Goal: Browse casually: Explore the website without a specific task or goal

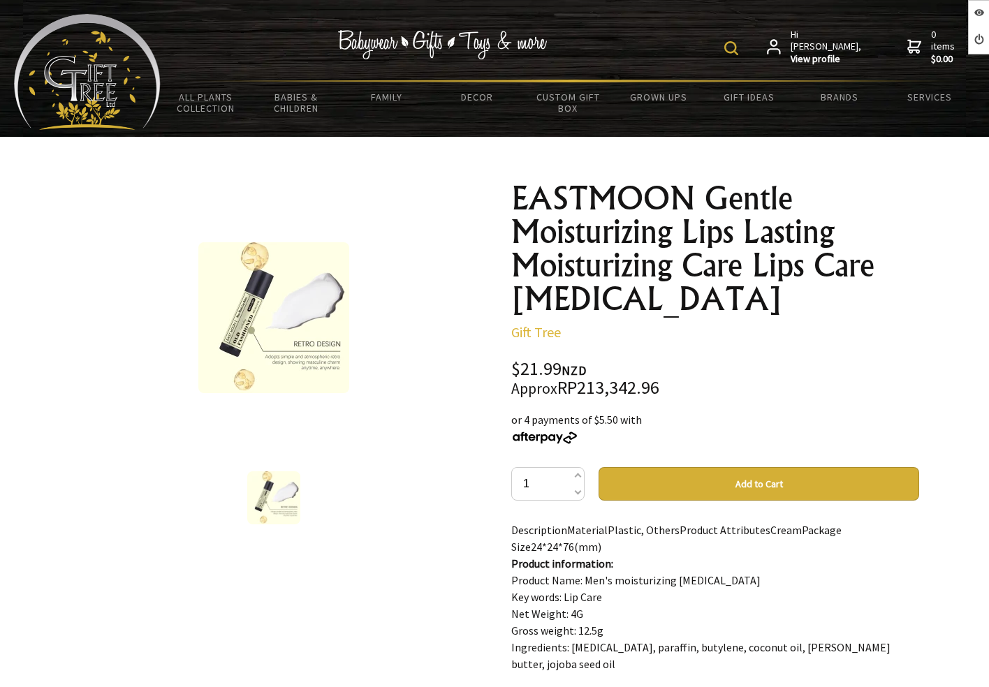
click at [432, 291] on div at bounding box center [274, 318] width 408 height 272
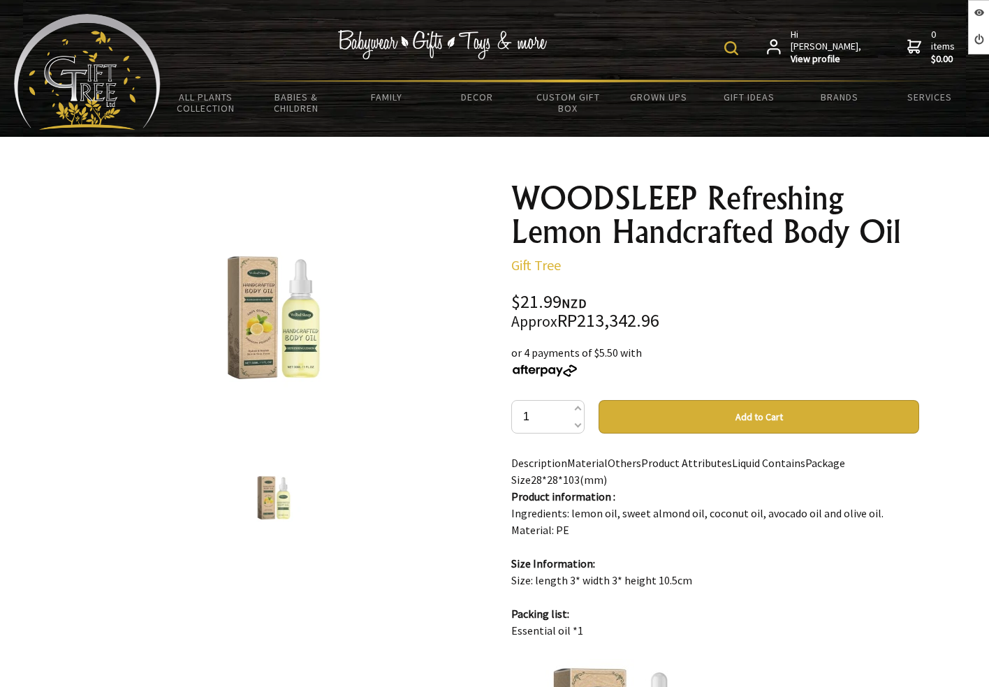
click at [668, 295] on div "$21.99 NZD Approx RP213,342.96" at bounding box center [715, 311] width 408 height 37
